Goal: Transaction & Acquisition: Subscribe to service/newsletter

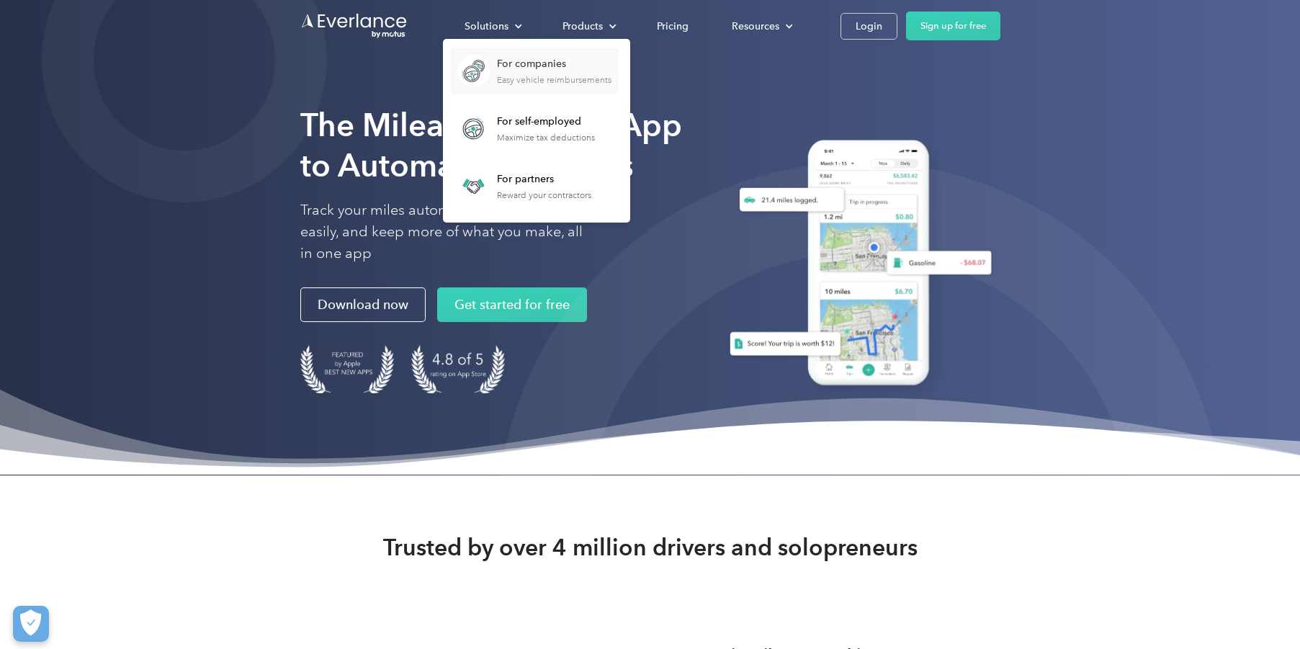
click at [548, 65] on div "For companies" at bounding box center [554, 64] width 115 height 14
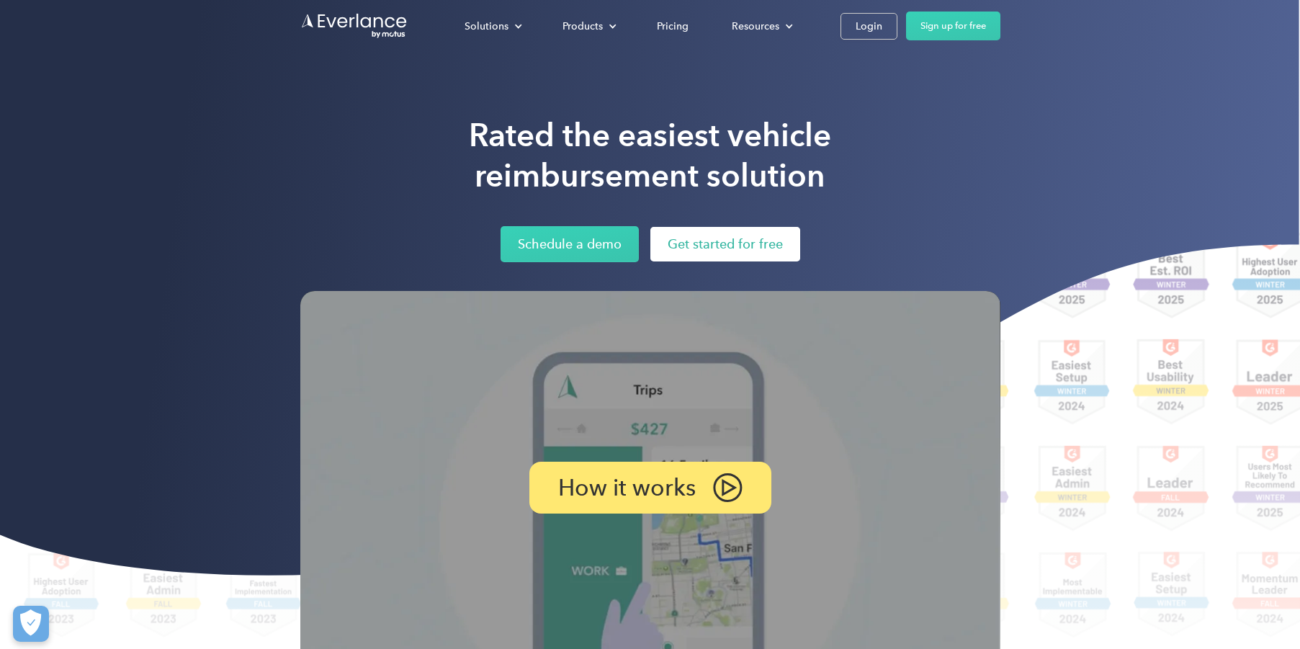
click at [732, 244] on link "Get started for free" at bounding box center [725, 244] width 150 height 35
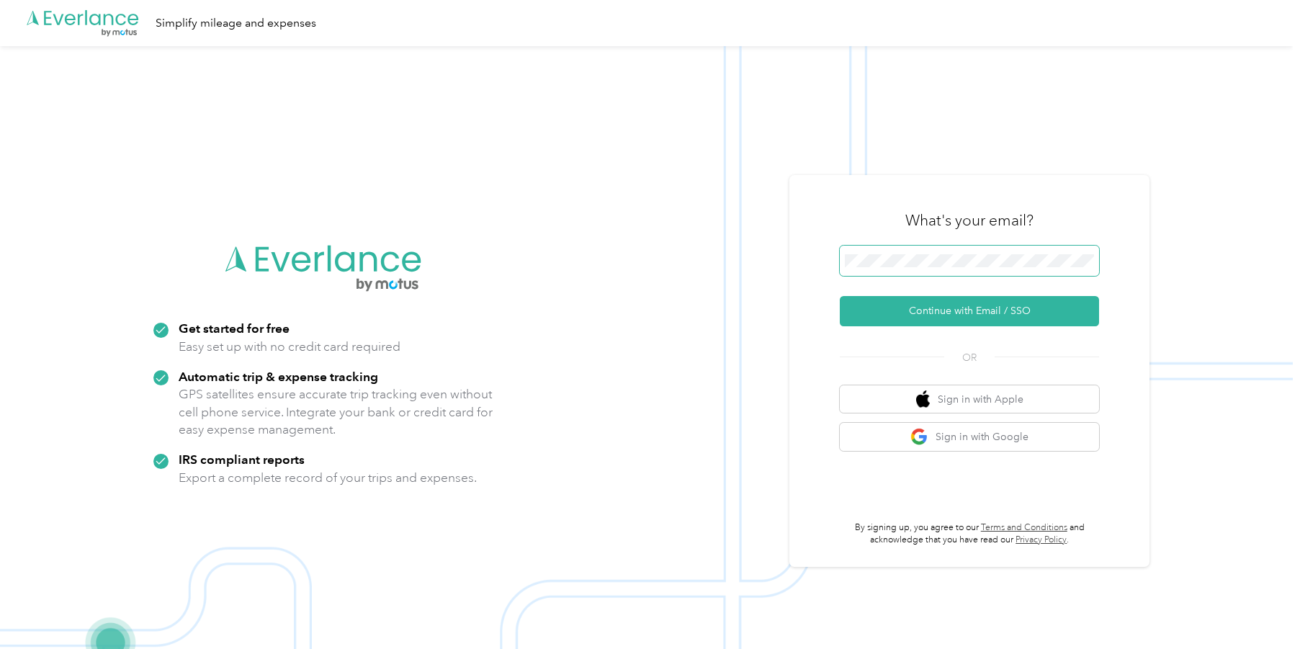
click at [840, 296] on button "Continue with Email / SSO" at bounding box center [969, 311] width 259 height 30
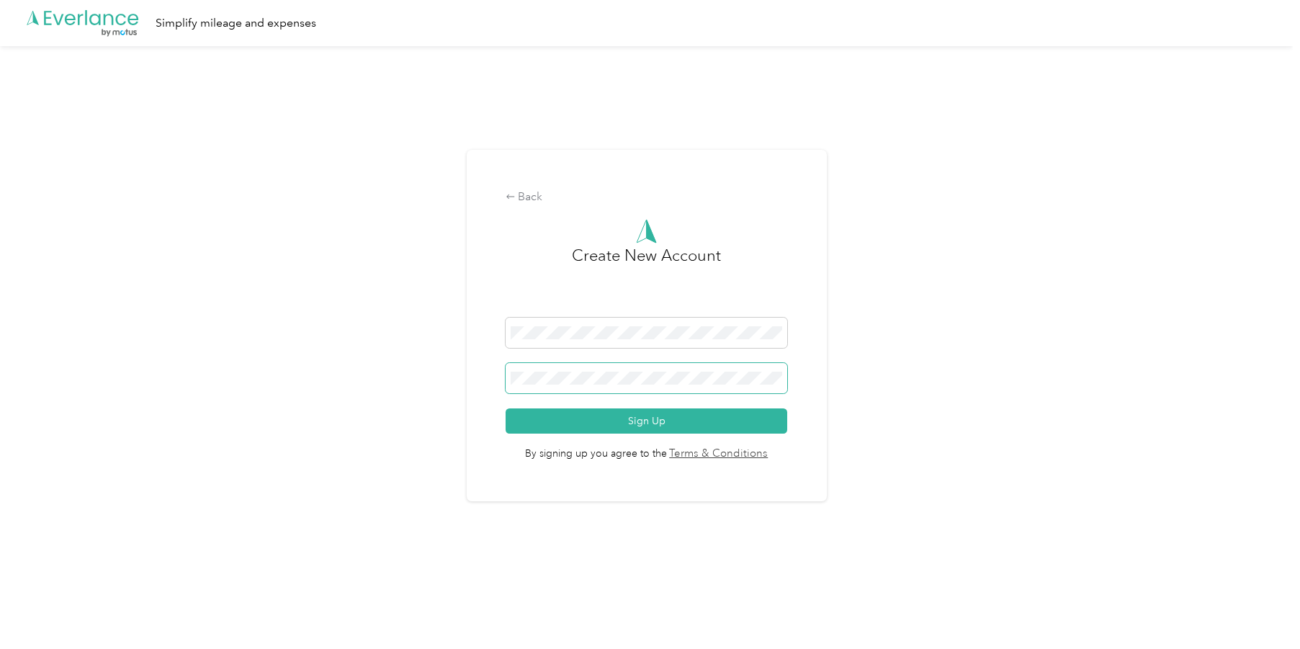
click at [506, 408] on button "Sign Up" at bounding box center [647, 420] width 282 height 25
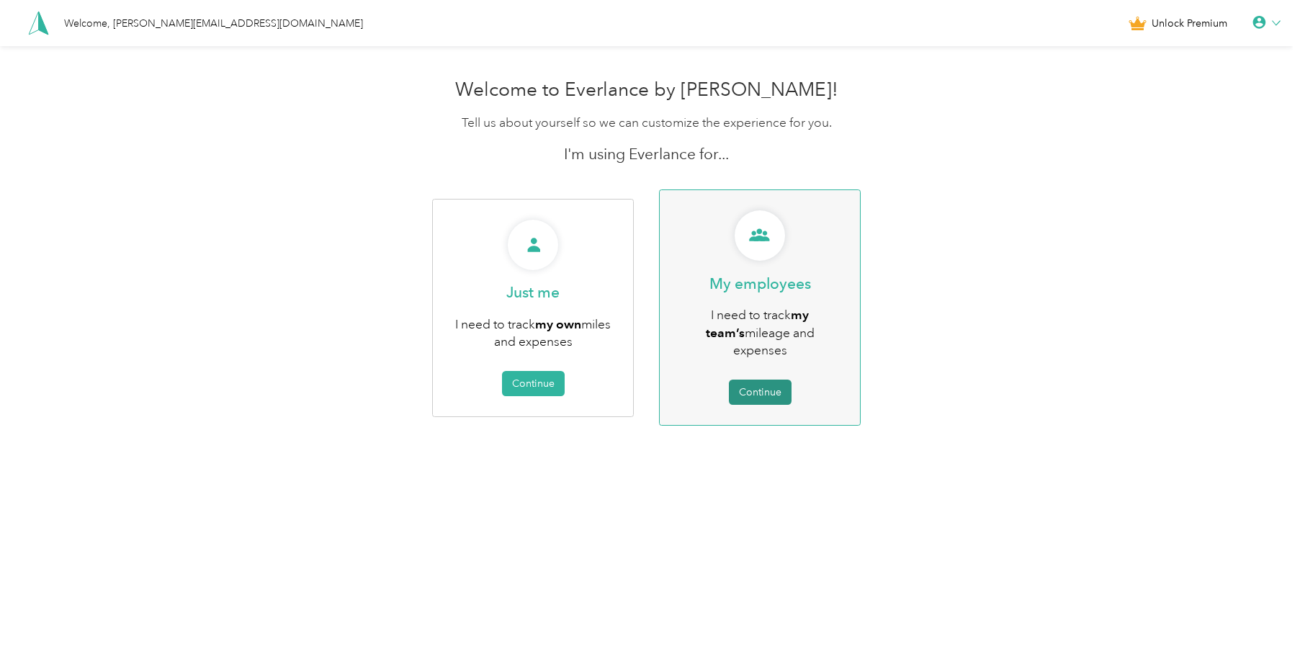
click at [764, 380] on button "Continue" at bounding box center [760, 392] width 63 height 25
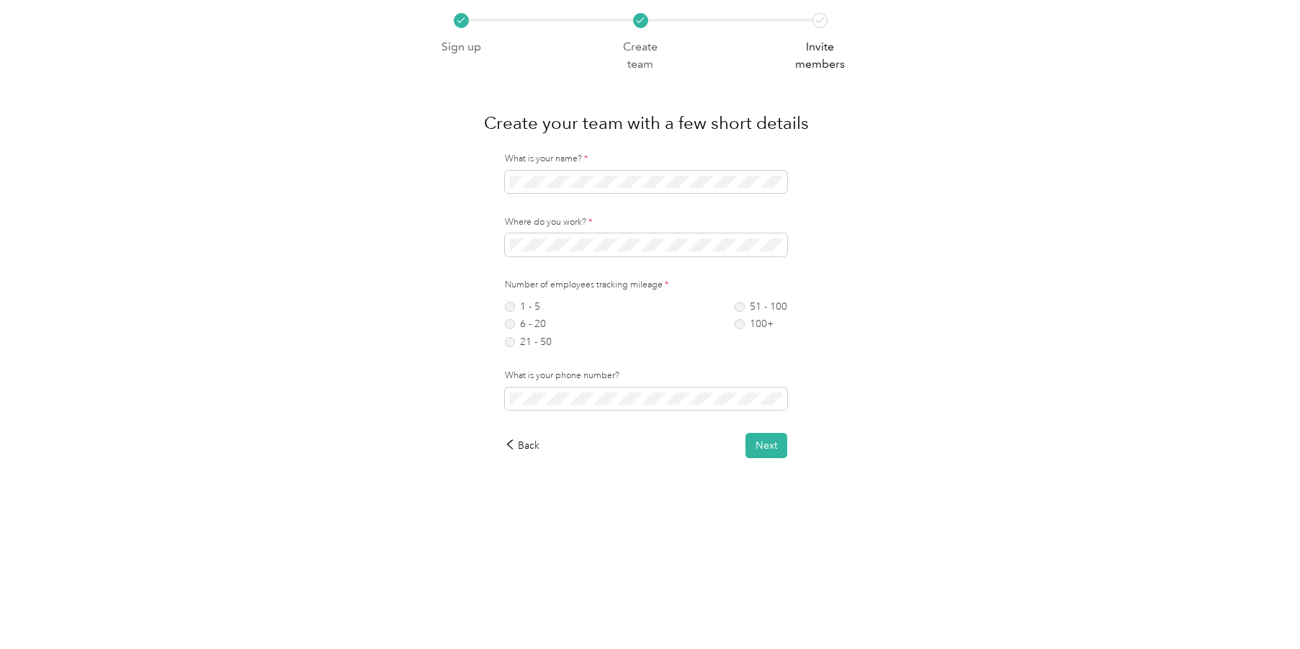
drag, startPoint x: 538, startPoint y: 323, endPoint x: 615, endPoint y: 364, distance: 87.3
click at [538, 323] on label "6 - 20" at bounding box center [528, 324] width 47 height 10
click at [773, 446] on button "Next" at bounding box center [766, 445] width 42 height 25
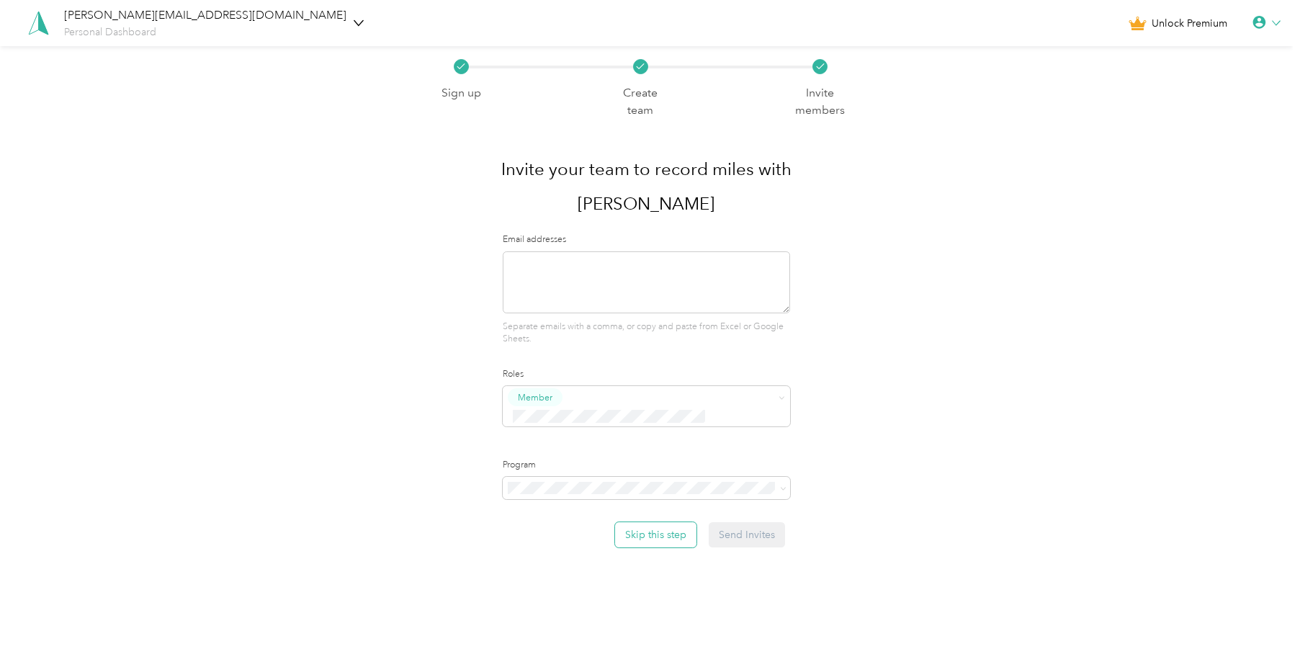
click at [642, 522] on button "Skip this step" at bounding box center [655, 534] width 81 height 25
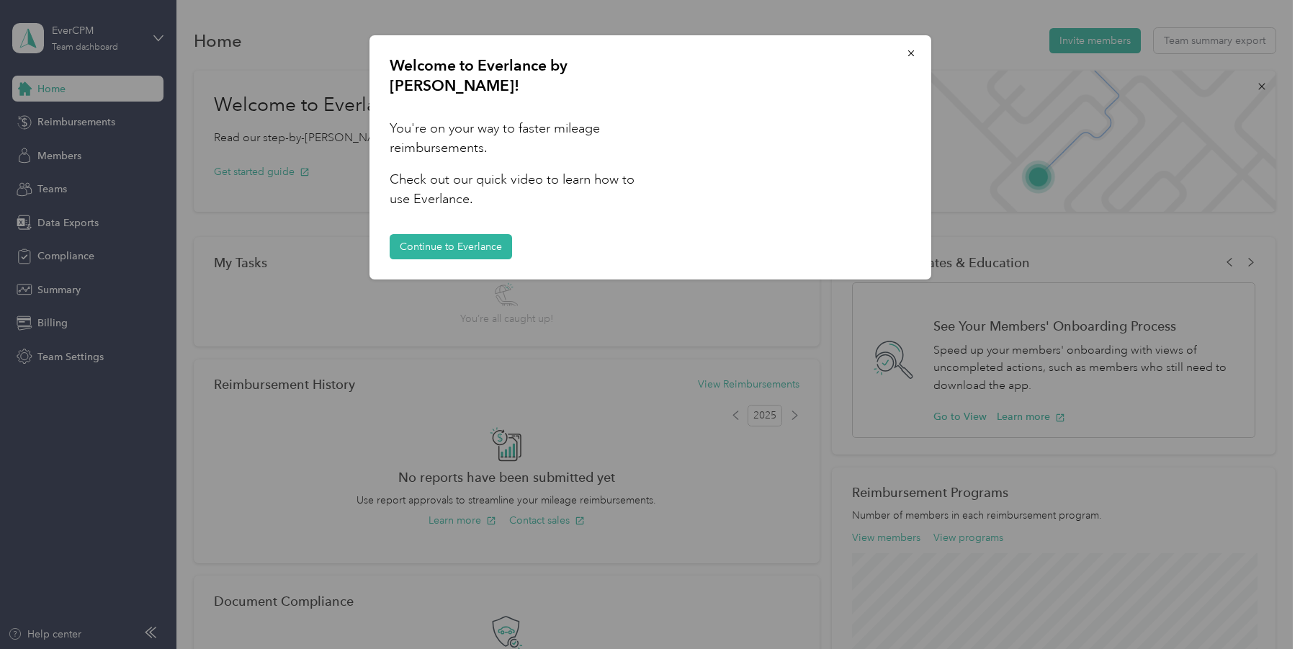
drag, startPoint x: 915, startPoint y: 55, endPoint x: 876, endPoint y: 56, distance: 39.6
click at [915, 55] on button "button" at bounding box center [911, 52] width 30 height 25
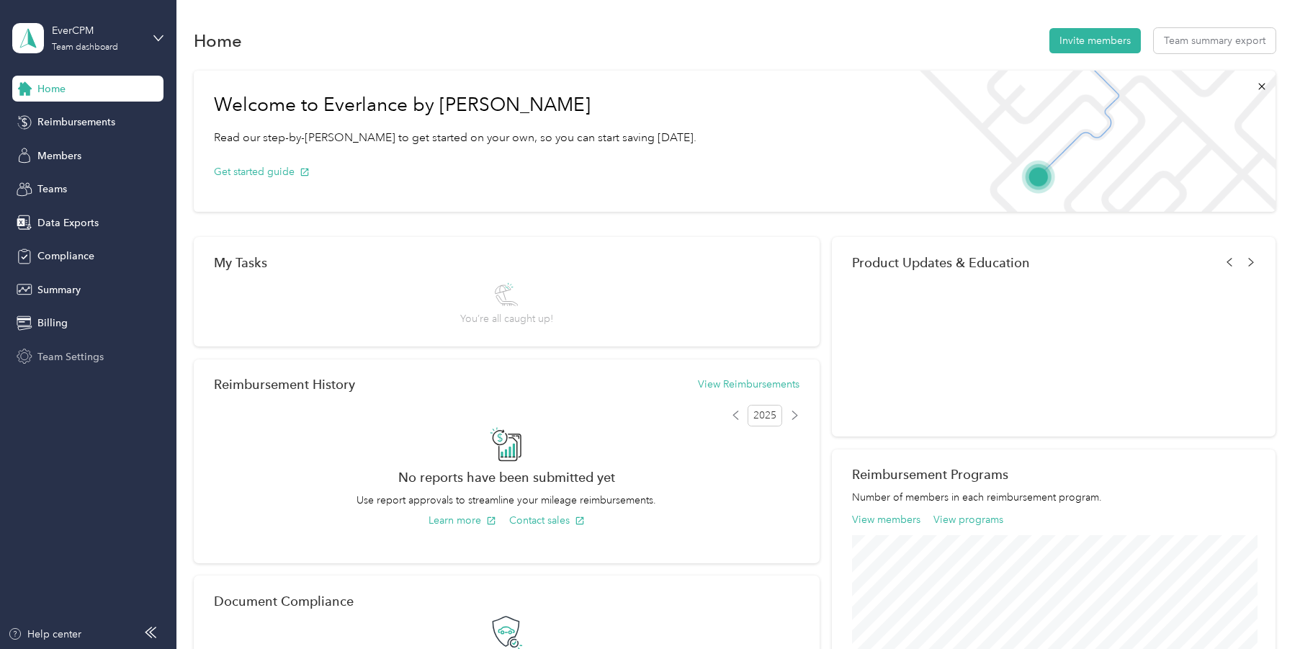
click at [84, 357] on span "Team Settings" at bounding box center [70, 356] width 66 height 15
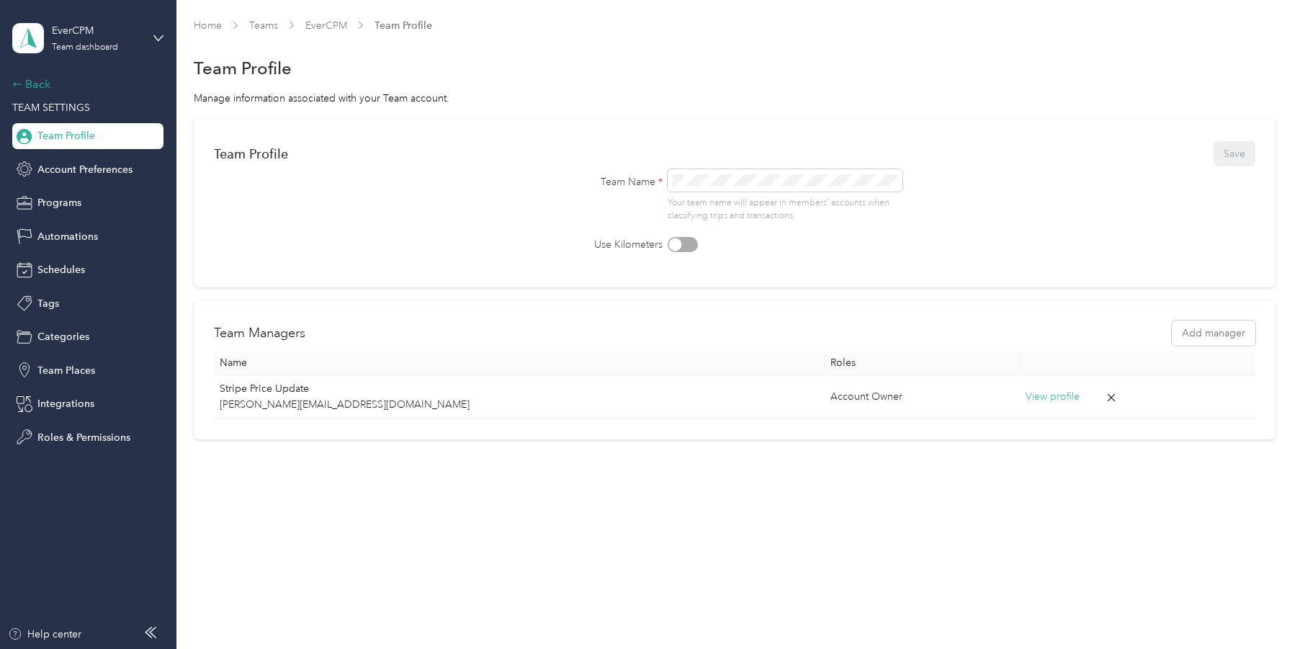
click at [33, 87] on div "Back" at bounding box center [84, 84] width 144 height 17
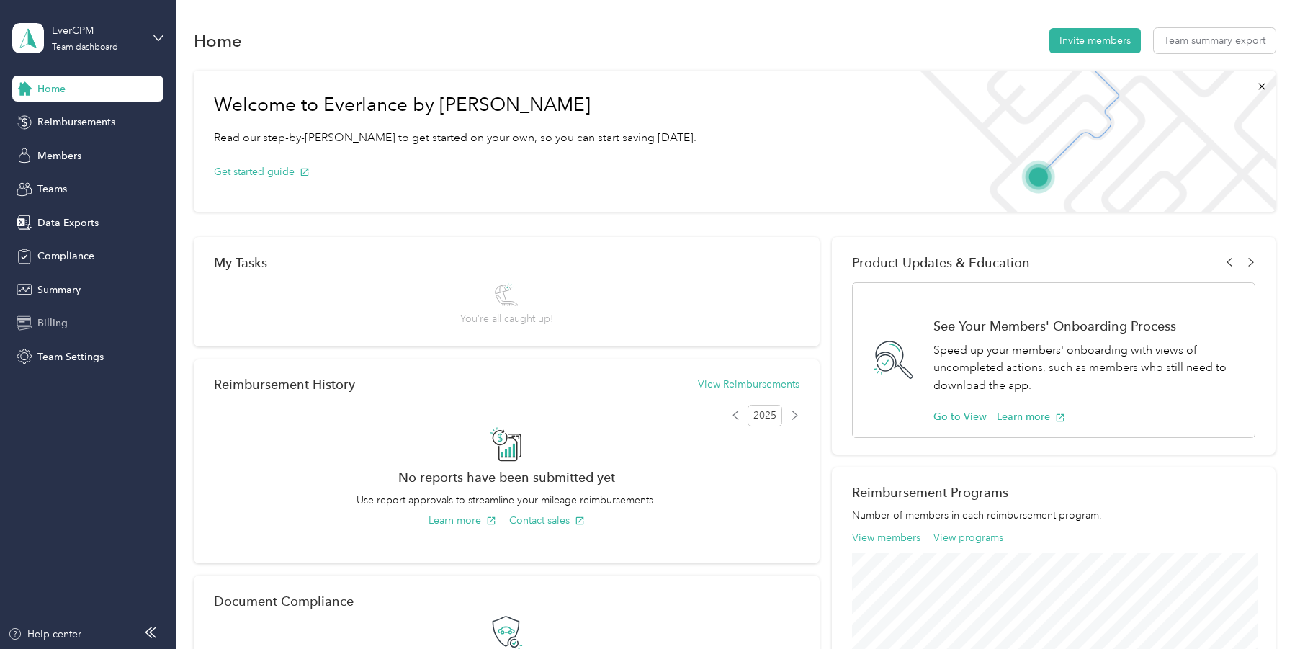
click at [58, 316] on span "Billing" at bounding box center [52, 322] width 30 height 15
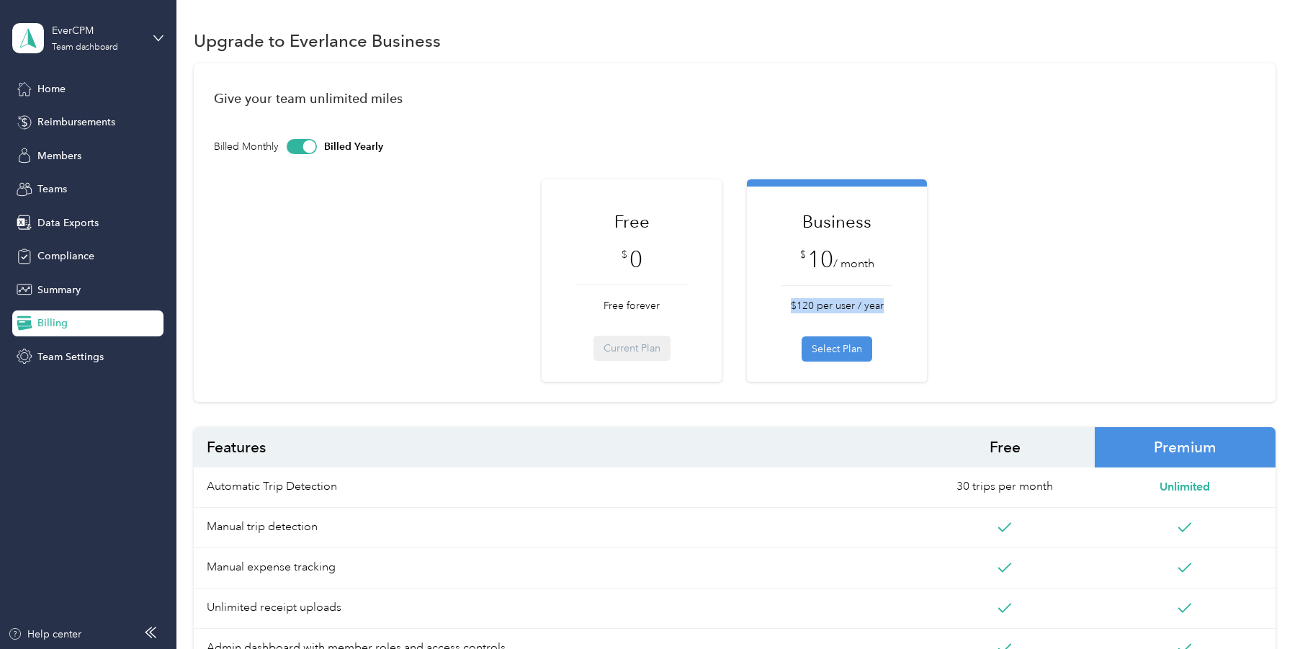
drag, startPoint x: 795, startPoint y: 304, endPoint x: 910, endPoint y: 305, distance: 114.5
click at [910, 303] on div "Business $ 10 / month $120 per user / year Select Plan" at bounding box center [837, 285] width 165 height 153
click at [1023, 292] on div "Free $ 0 Free forever Current Plan Business $ 10 / month $120 per user / year S…" at bounding box center [734, 280] width 1041 height 202
click at [835, 345] on button "Select Plan" at bounding box center [837, 348] width 71 height 25
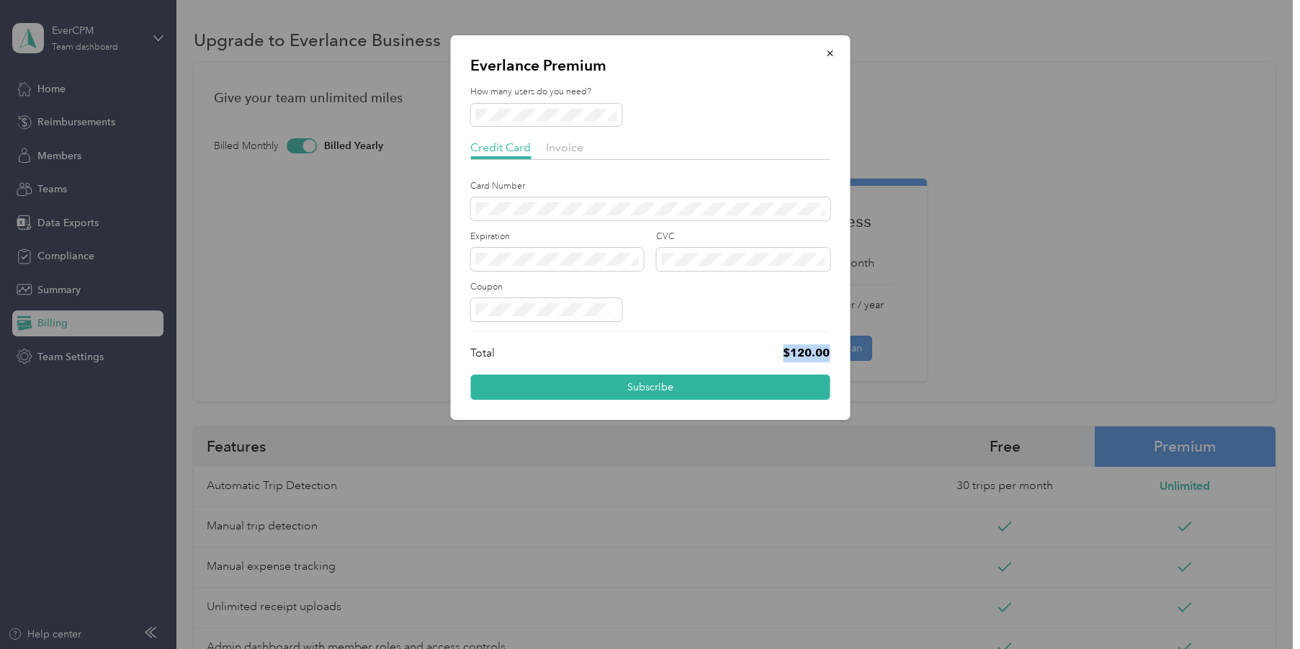
drag, startPoint x: 785, startPoint y: 349, endPoint x: 845, endPoint y: 351, distance: 59.8
click at [845, 351] on div "Everlance Premium How many users do you need? Credit Card Invoice Card Number E…" at bounding box center [650, 227] width 400 height 385
click at [844, 351] on div "Everlance Premium How many users do you need? Credit Card Invoice Card Number E…" at bounding box center [650, 227] width 400 height 385
drag, startPoint x: 784, startPoint y: 351, endPoint x: 835, endPoint y: 354, distance: 51.2
click at [840, 354] on div "Everlance Premium How many users do you need? Credit Card Invoice Card Number E…" at bounding box center [650, 227] width 400 height 385
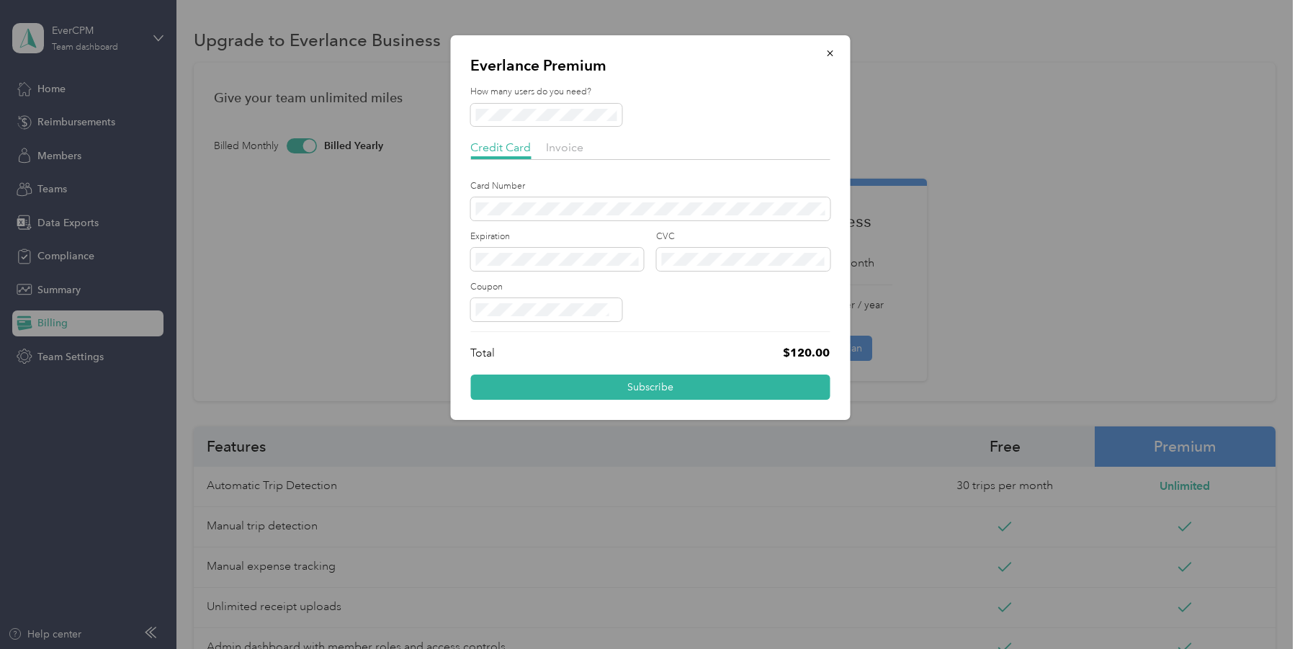
click at [785, 355] on p "$120.00" at bounding box center [806, 353] width 47 height 18
click at [793, 351] on p "$120.00" at bounding box center [806, 353] width 47 height 18
drag, startPoint x: 793, startPoint y: 351, endPoint x: 823, endPoint y: 273, distance: 84.1
click at [794, 351] on p "$120.00" at bounding box center [806, 353] width 47 height 18
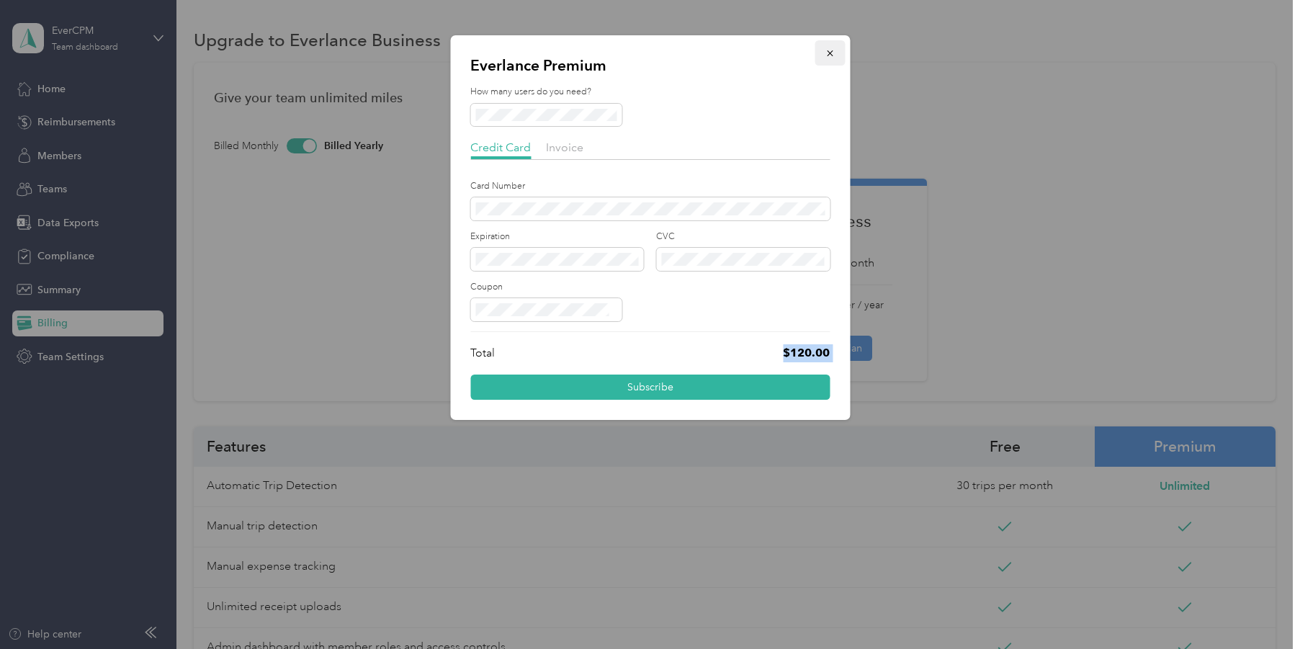
click at [841, 55] on button "button" at bounding box center [830, 52] width 30 height 25
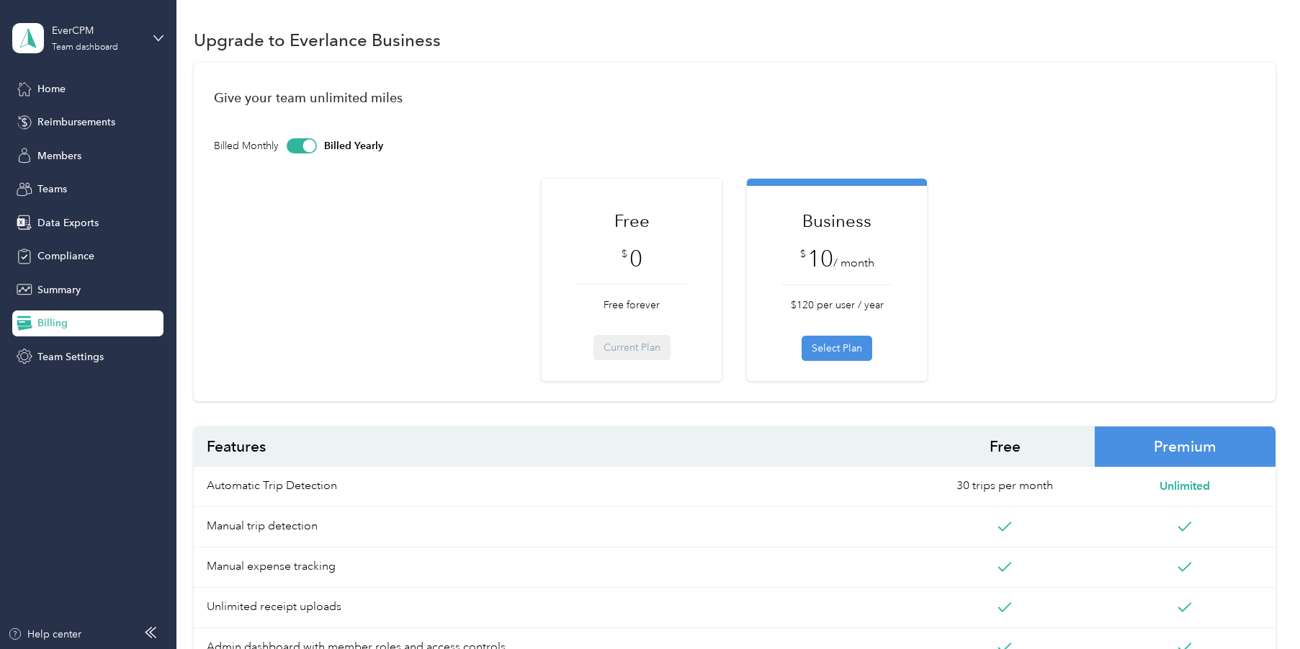
click at [1159, 202] on div "Free $ 0 Free forever Current Plan Business $ 10 / month $120 per user / year S…" at bounding box center [734, 280] width 1041 height 202
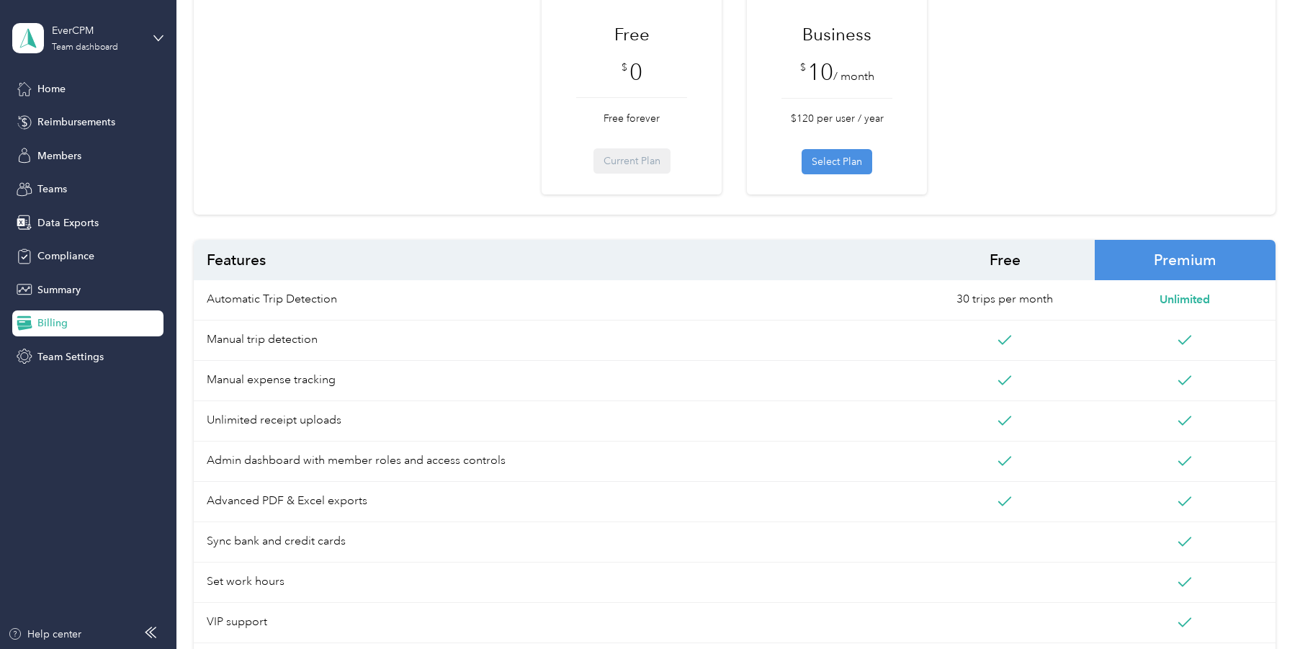
scroll to position [185, 0]
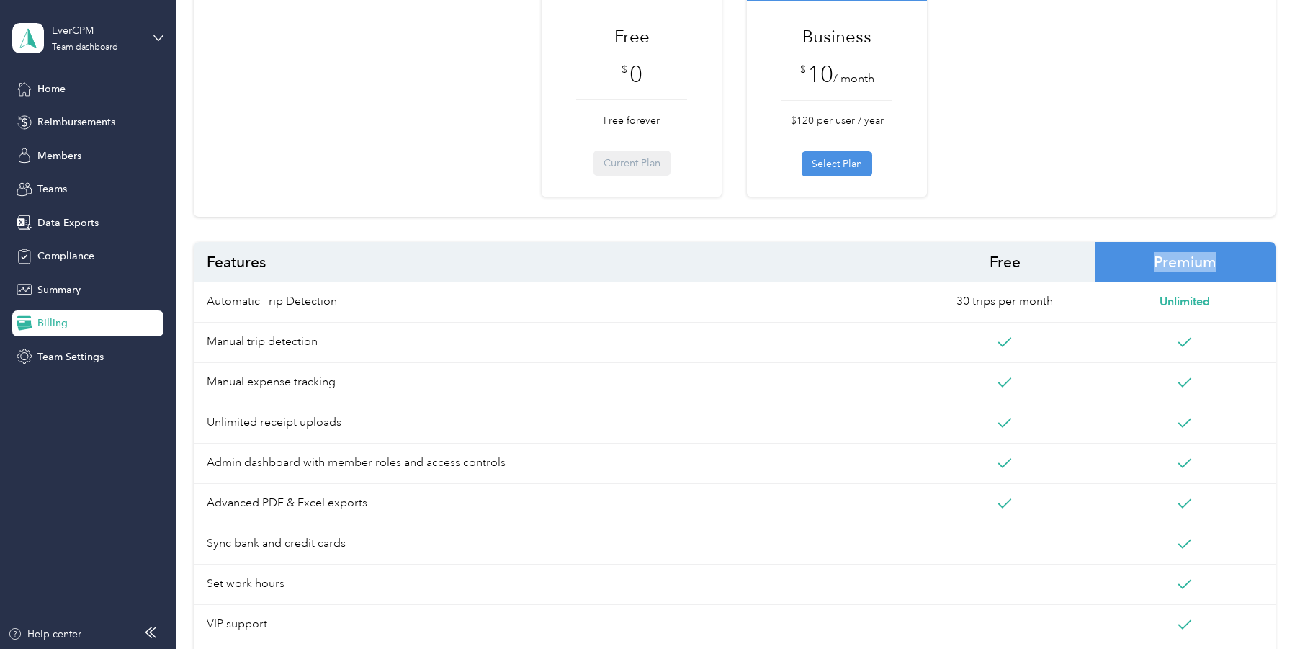
drag, startPoint x: 1163, startPoint y: 266, endPoint x: 1243, endPoint y: 260, distance: 80.1
click at [1243, 260] on span "Premium" at bounding box center [1185, 262] width 180 height 40
click at [1165, 260] on span "Premium" at bounding box center [1185, 262] width 180 height 40
click at [1170, 261] on span "Premium" at bounding box center [1185, 262] width 180 height 40
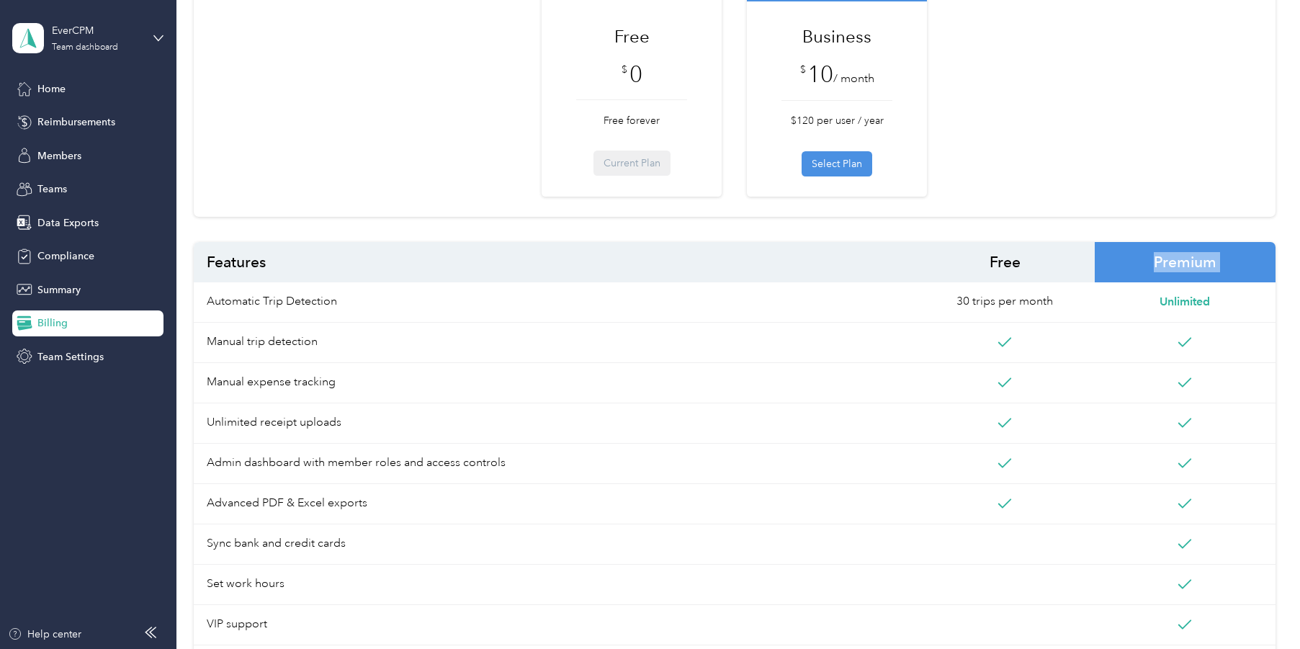
click at [1170, 261] on span "Premium" at bounding box center [1185, 262] width 180 height 40
drag, startPoint x: 803, startPoint y: 33, endPoint x: 810, endPoint y: 32, distance: 7.2
click at [804, 33] on h1 "Business" at bounding box center [836, 36] width 111 height 25
click at [814, 32] on h1 "Business" at bounding box center [836, 36] width 111 height 25
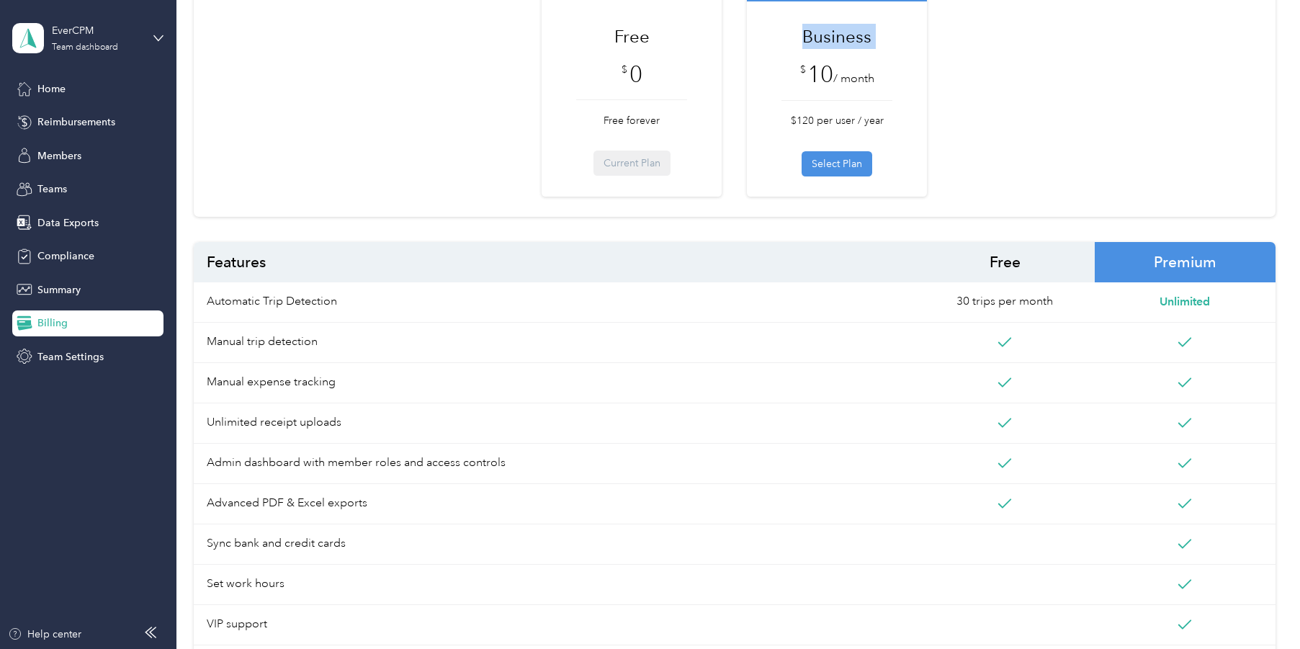
click at [813, 33] on h1 "Business" at bounding box center [836, 36] width 111 height 25
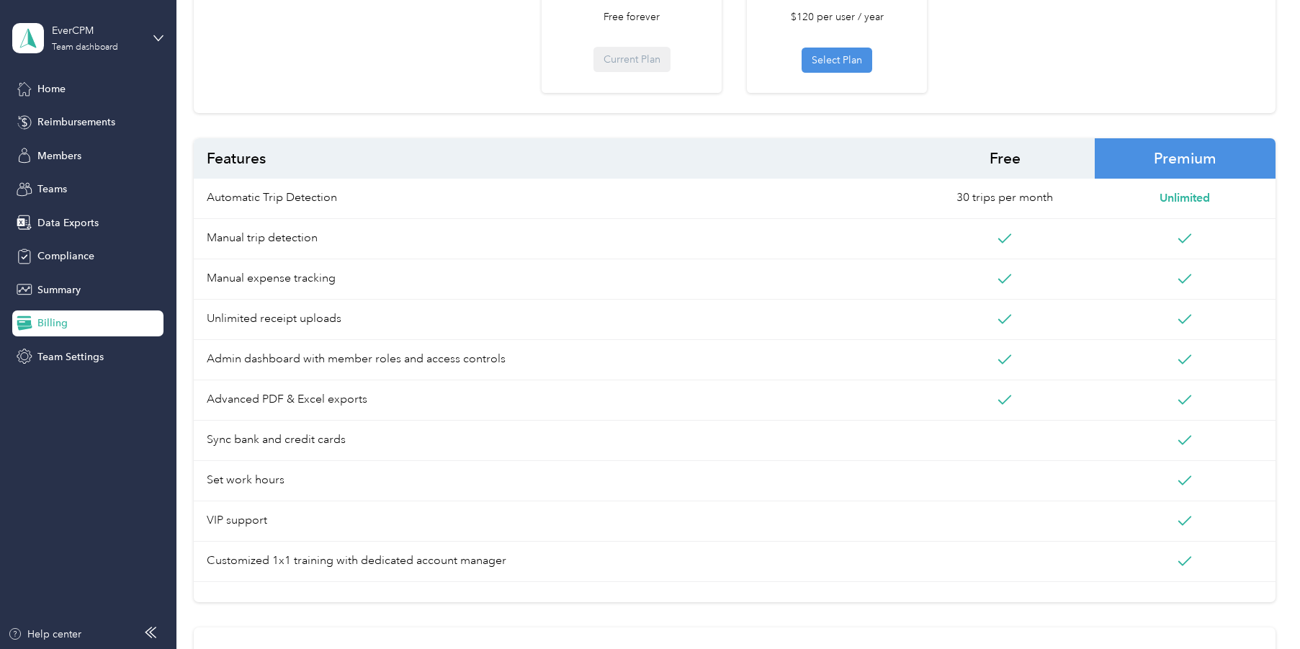
scroll to position [287, 0]
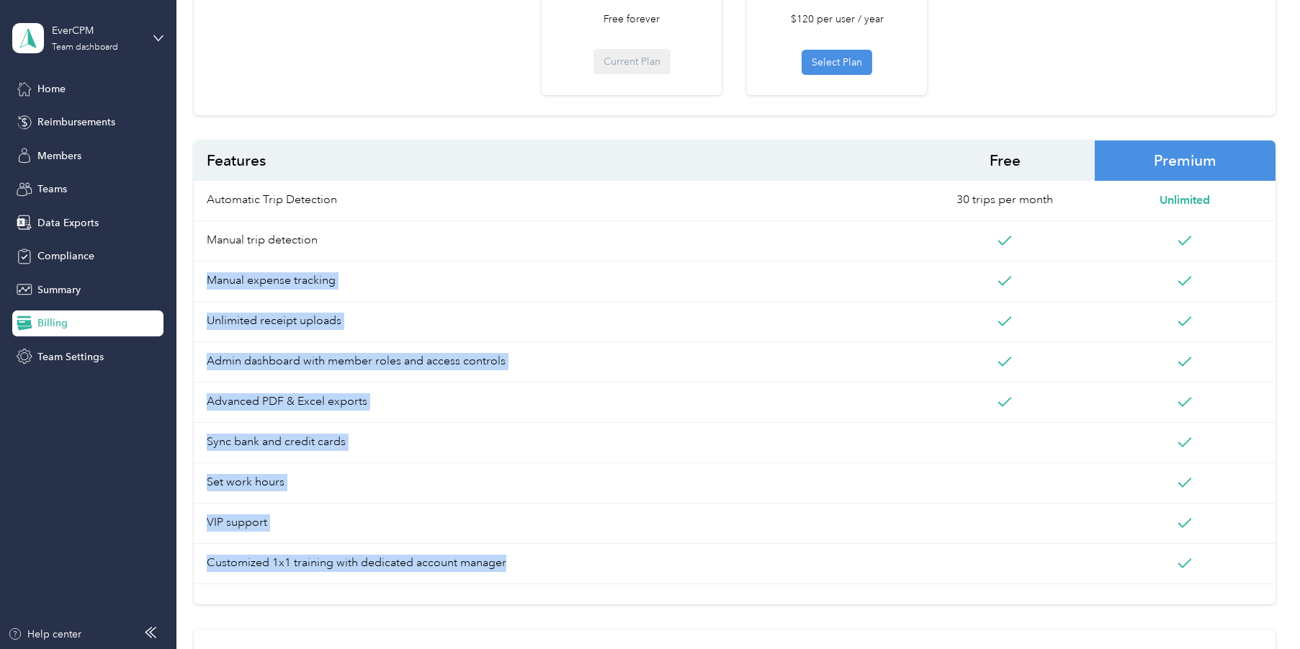
drag, startPoint x: 1005, startPoint y: 233, endPoint x: 1006, endPoint y: 440, distance: 206.7
click at [1208, 531] on div "Features Free Premium Automatic Trip Detection 30 trips per month Unlimited Man…" at bounding box center [734, 362] width 1081 height 444
click at [999, 433] on span at bounding box center [1005, 443] width 180 height 40
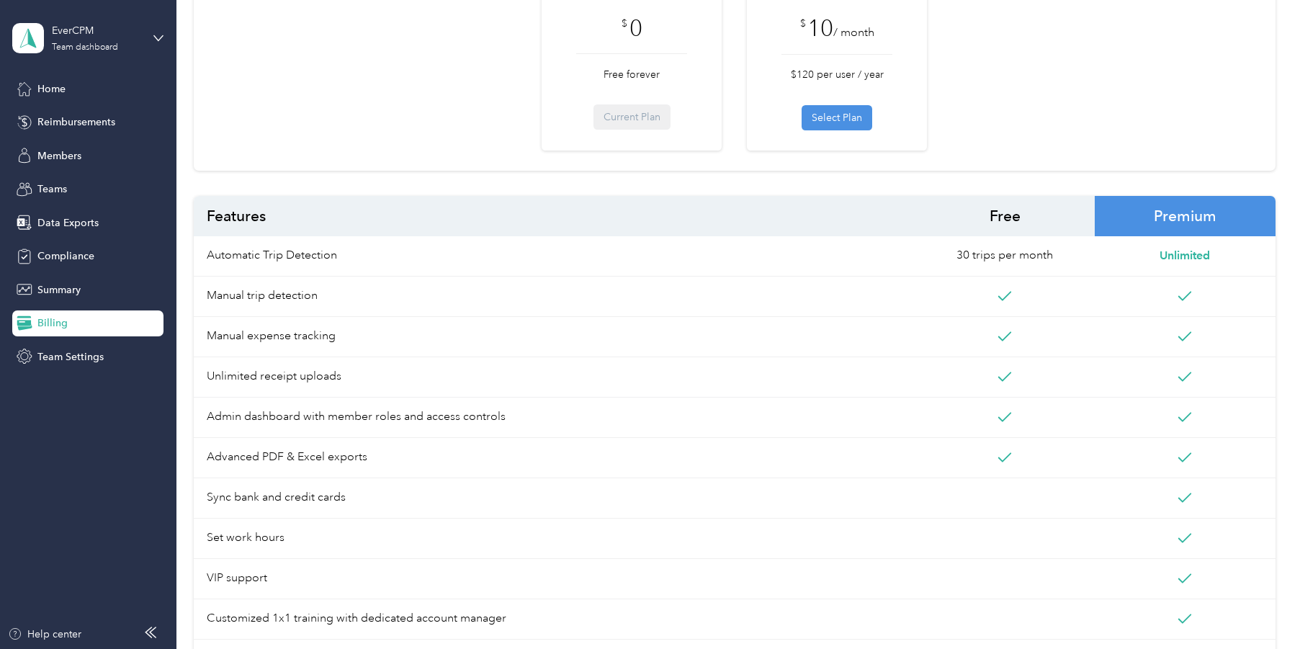
scroll to position [230, 0]
drag, startPoint x: 964, startPoint y: 259, endPoint x: 1062, endPoint y: 259, distance: 97.9
click at [1053, 259] on span "30 trips per month" at bounding box center [1004, 256] width 97 height 17
click at [1062, 259] on span "30 trips per month" at bounding box center [1005, 257] width 180 height 40
drag, startPoint x: 1061, startPoint y: 257, endPoint x: 963, endPoint y: 254, distance: 98.0
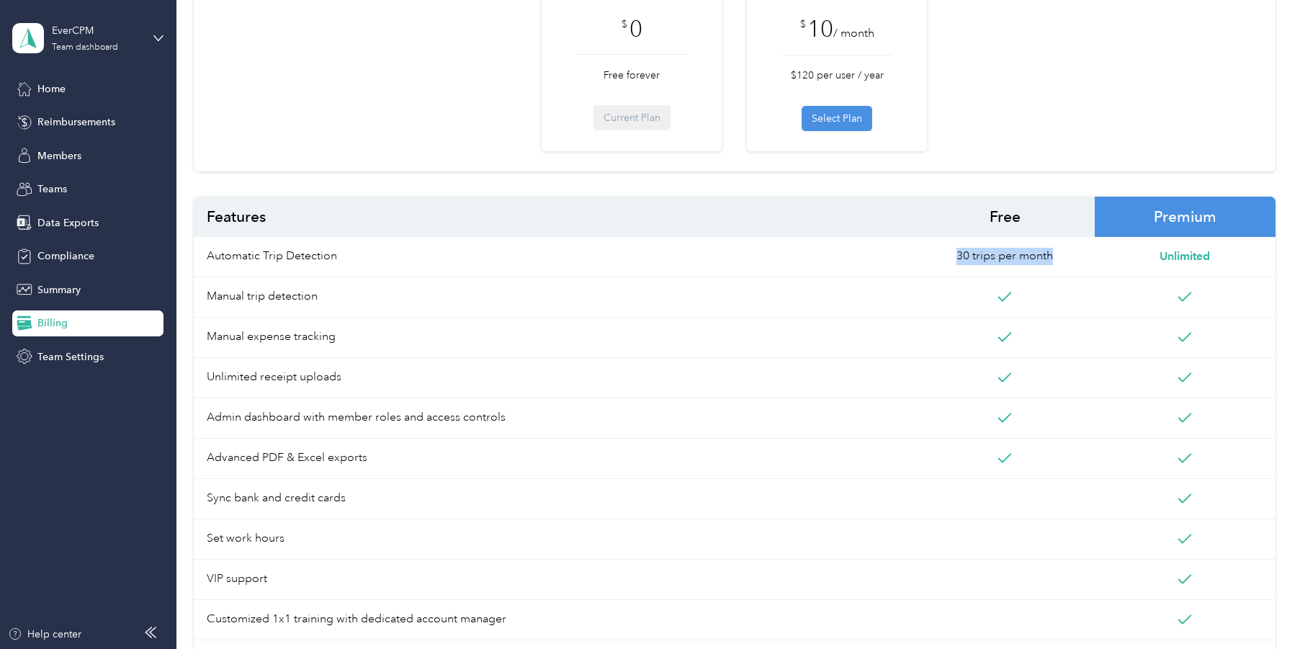
click at [964, 254] on span "30 trips per month" at bounding box center [1005, 257] width 180 height 40
click at [964, 256] on span "30 trips per month" at bounding box center [1004, 256] width 97 height 17
drag, startPoint x: 962, startPoint y: 259, endPoint x: 1057, endPoint y: 256, distance: 95.1
click at [1053, 256] on span "30 trips per month" at bounding box center [1004, 256] width 97 height 17
click at [1045, 258] on span "30 trips per month" at bounding box center [1004, 256] width 97 height 17
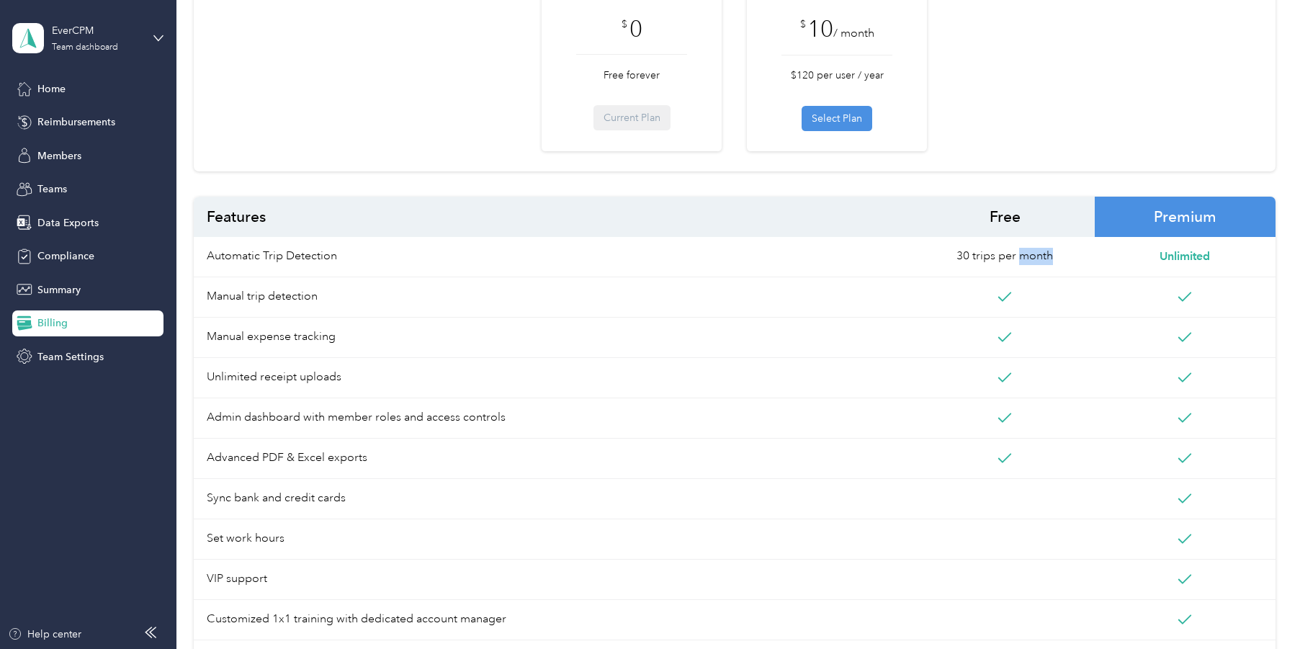
click at [1045, 258] on span "30 trips per month" at bounding box center [1004, 256] width 97 height 17
click at [964, 254] on span "30 trips per month" at bounding box center [1004, 256] width 97 height 17
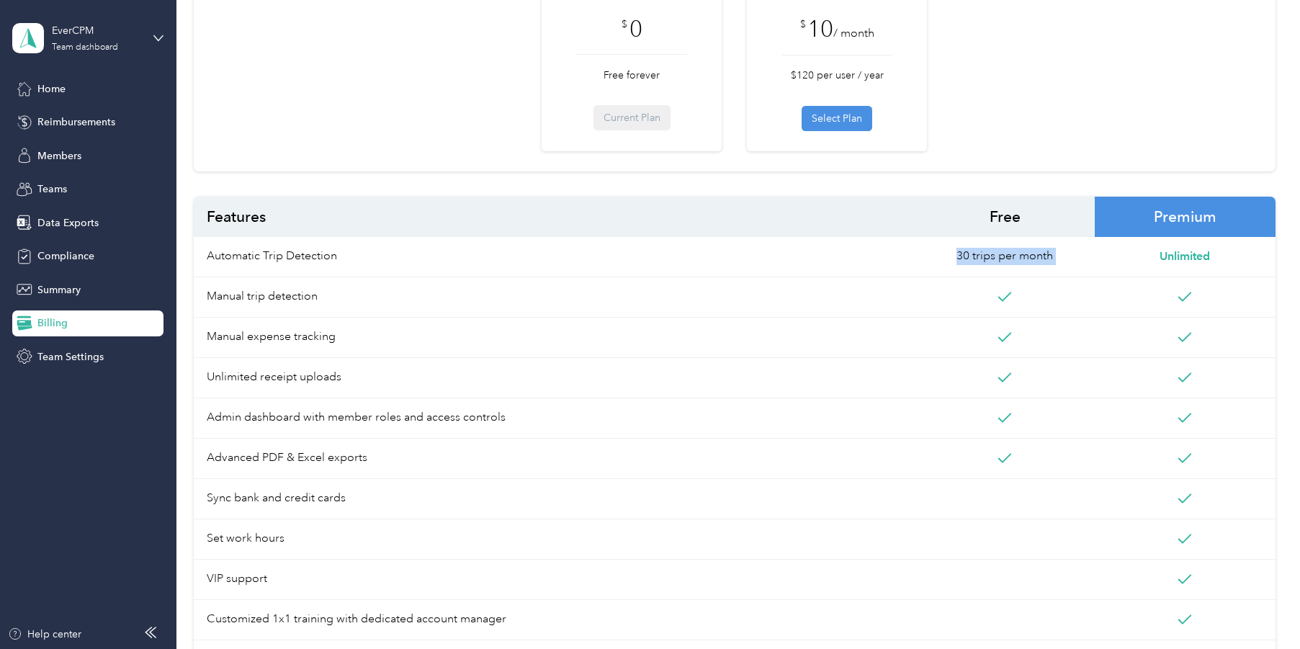
click at [964, 255] on span "30 trips per month" at bounding box center [1004, 256] width 97 height 17
click at [1050, 260] on span "30 trips per month" at bounding box center [1004, 256] width 97 height 17
drag, startPoint x: 1049, startPoint y: 261, endPoint x: 1003, endPoint y: 256, distance: 45.7
click at [1046, 261] on span "30 trips per month" at bounding box center [1004, 256] width 97 height 17
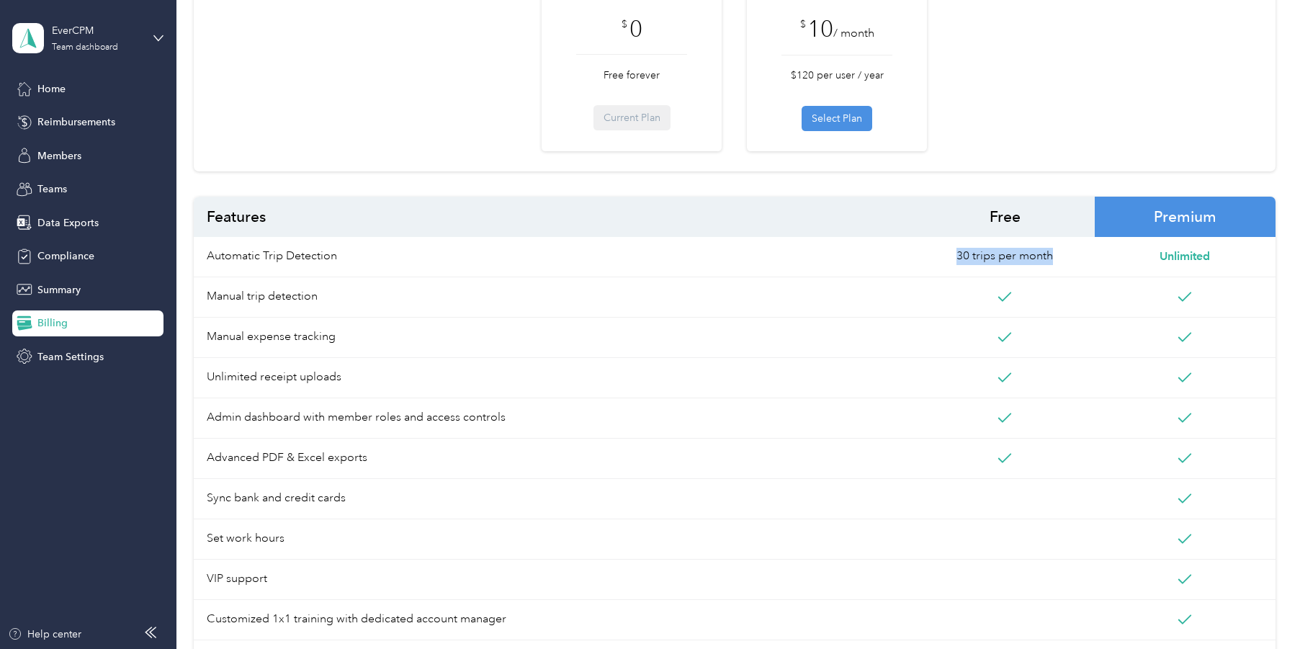
drag, startPoint x: 961, startPoint y: 256, endPoint x: 1079, endPoint y: 254, distance: 117.4
click at [1079, 254] on span "30 trips per month" at bounding box center [1005, 257] width 180 height 40
click at [966, 257] on span "30 trips per month" at bounding box center [1004, 256] width 97 height 17
drag, startPoint x: 970, startPoint y: 256, endPoint x: 1084, endPoint y: 256, distance: 113.8
click at [1061, 255] on span "30 trips per month" at bounding box center [1005, 257] width 180 height 40
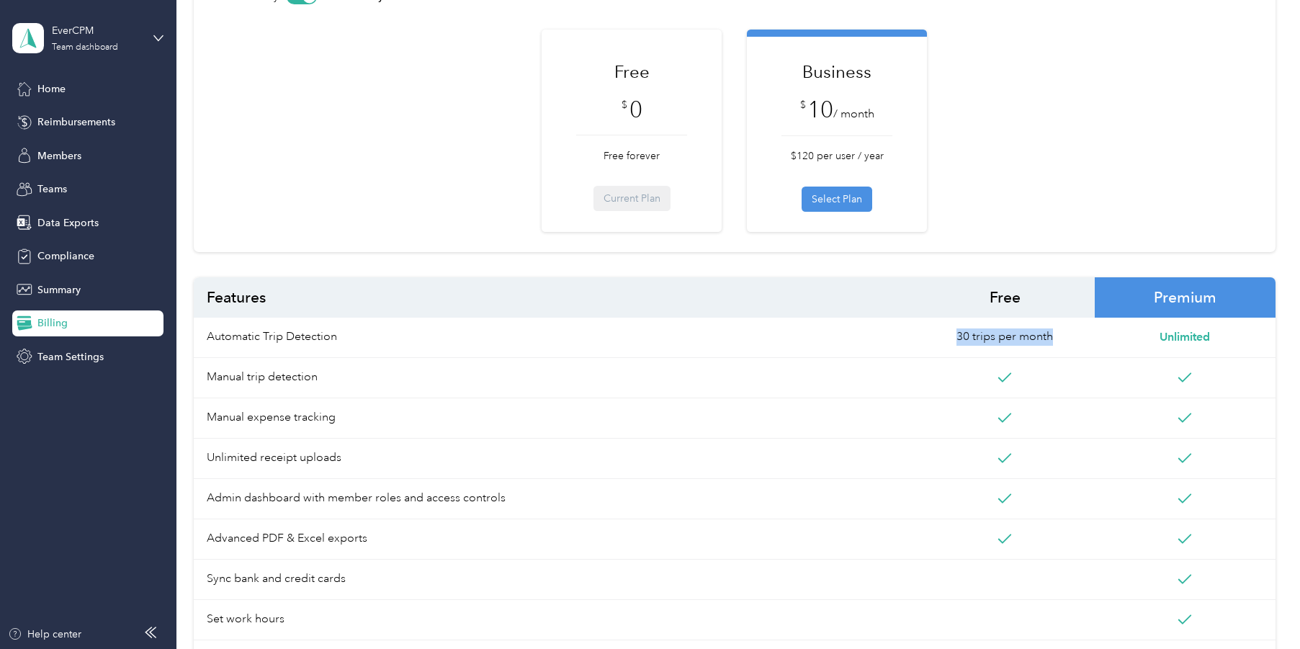
scroll to position [0, 0]
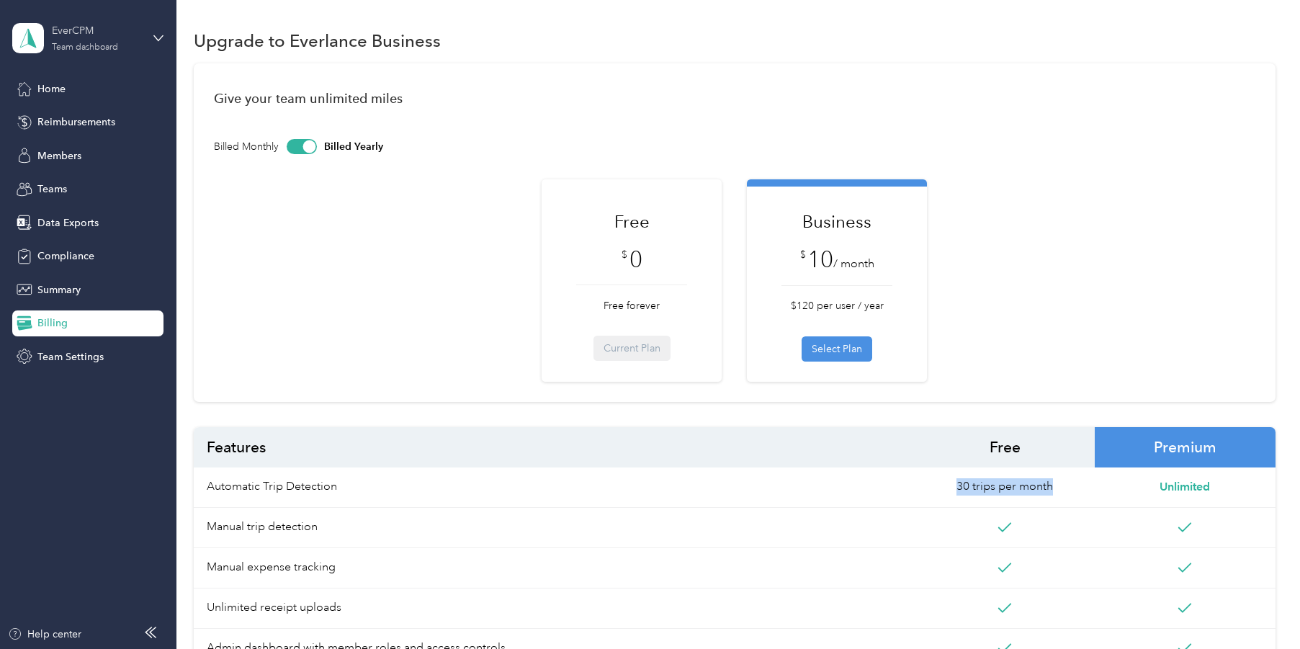
click at [115, 43] on div "Team dashboard" at bounding box center [85, 47] width 66 height 9
click at [660, 82] on div "Give your team unlimited miles Billed Monthly Billed Yearly Free $ 0 Free forev…" at bounding box center [734, 232] width 1081 height 338
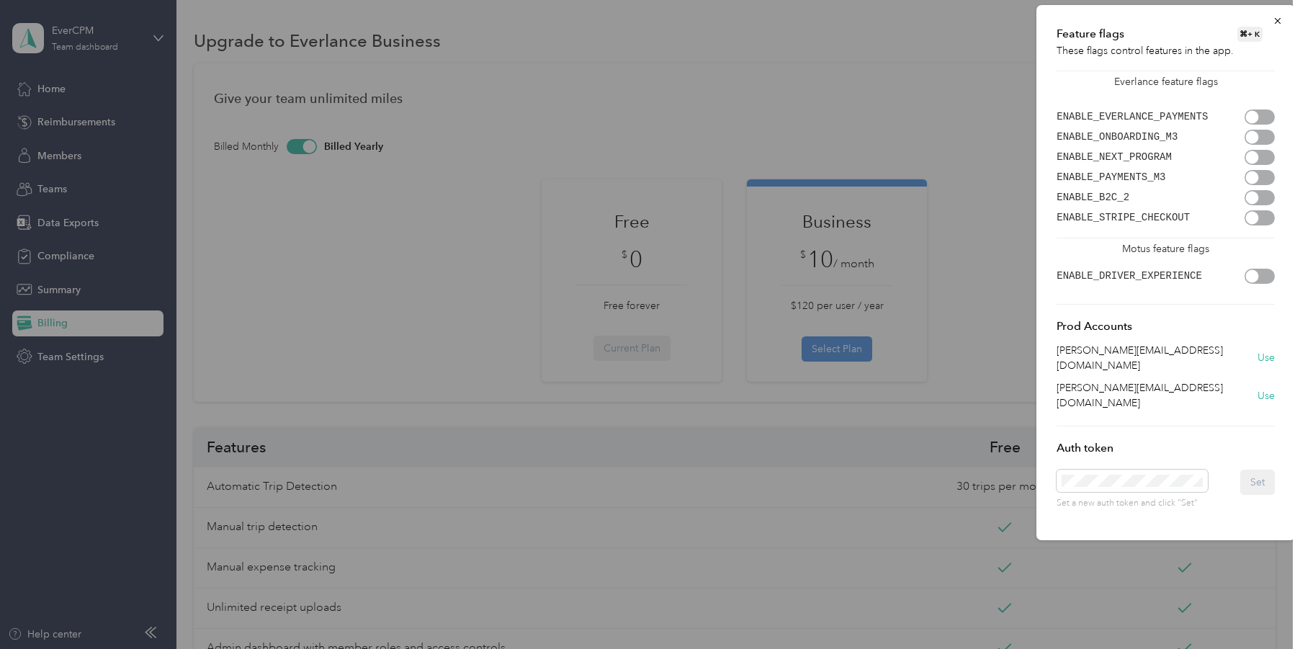
click at [1260, 217] on div at bounding box center [1259, 217] width 30 height 15
click at [1262, 215] on div at bounding box center [1267, 217] width 13 height 13
click at [1262, 217] on div at bounding box center [1259, 217] width 30 height 15
click at [1262, 217] on div at bounding box center [1267, 217] width 13 height 13
click at [328, 233] on div at bounding box center [650, 324] width 1300 height 649
